Goal: Information Seeking & Learning: Find specific fact

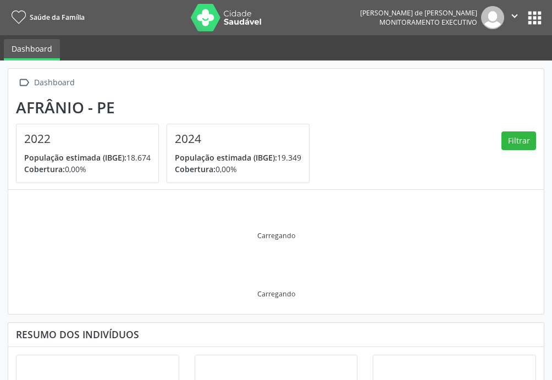
click at [535, 21] on button "apps" at bounding box center [534, 17] width 19 height 19
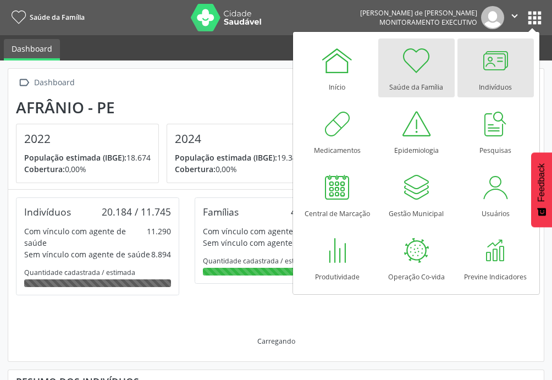
click at [503, 60] on div at bounding box center [495, 60] width 33 height 33
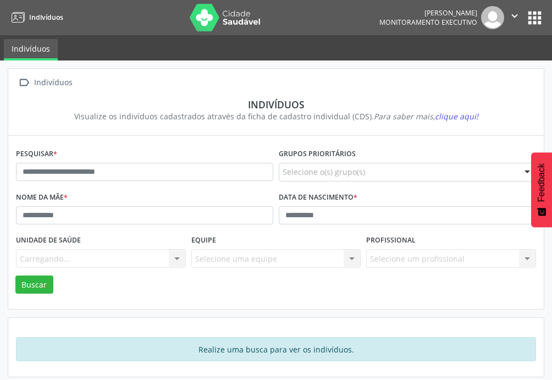
click at [532, 20] on button "apps" at bounding box center [534, 17] width 19 height 19
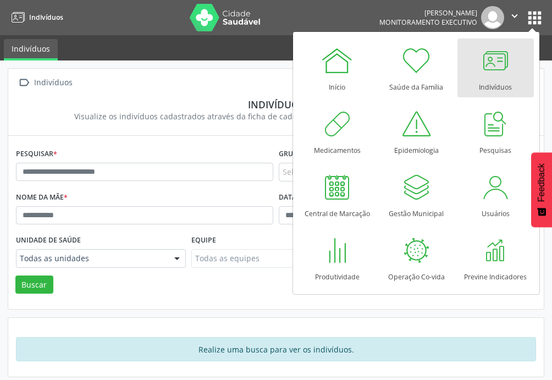
click at [501, 55] on div at bounding box center [495, 60] width 33 height 33
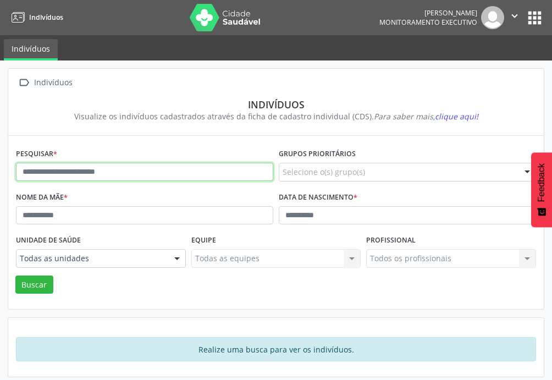
click at [129, 169] on input "text" at bounding box center [144, 172] width 257 height 19
click at [138, 173] on input "text" at bounding box center [144, 172] width 257 height 19
type input "**********"
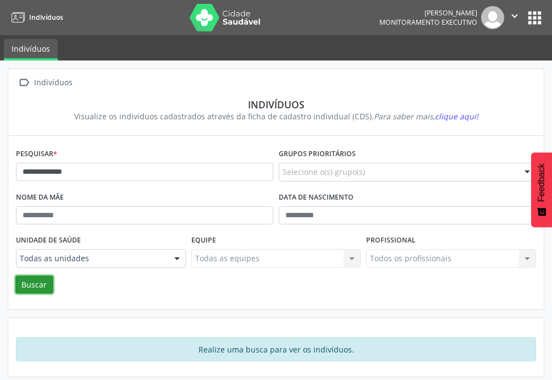
click at [19, 284] on button "Buscar" at bounding box center [34, 285] width 38 height 19
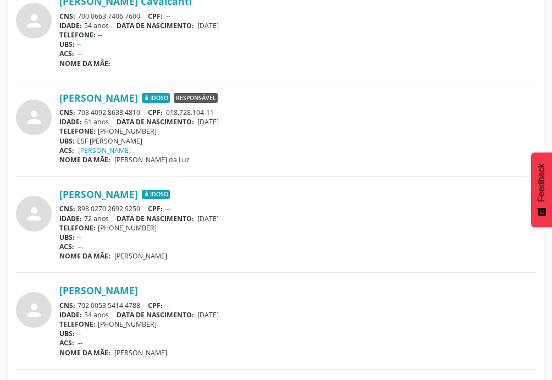
scroll to position [523, 0]
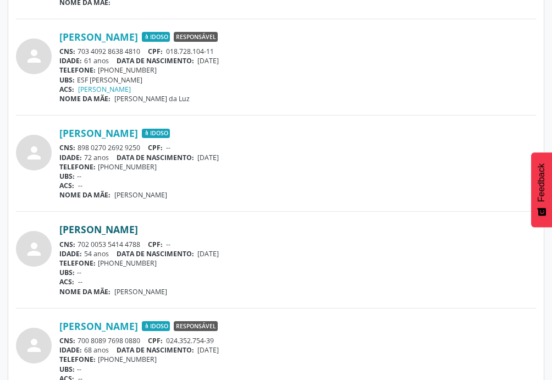
click at [138, 229] on link "Maria Gorete Pia de Sousa Andrade" at bounding box center [98, 229] width 79 height 12
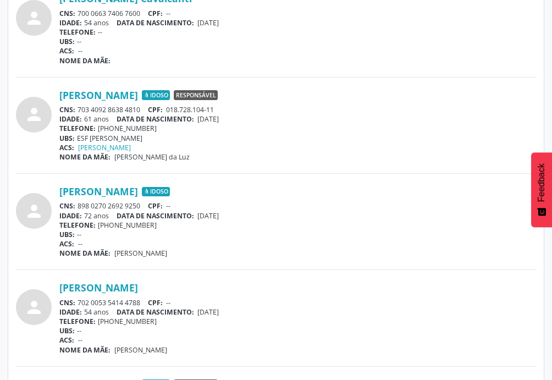
scroll to position [581, 0]
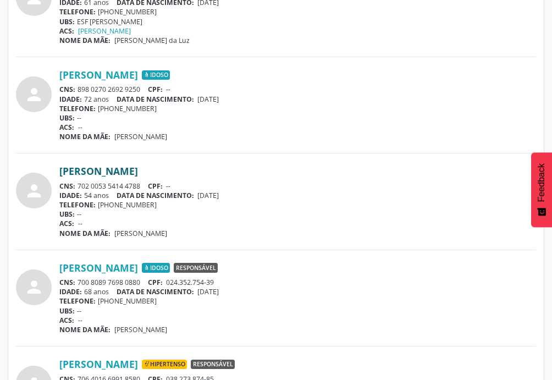
click at [138, 171] on link "Maria Gorete Pia de Sousa Andrade" at bounding box center [98, 171] width 79 height 12
